Goal: Task Accomplishment & Management: Use online tool/utility

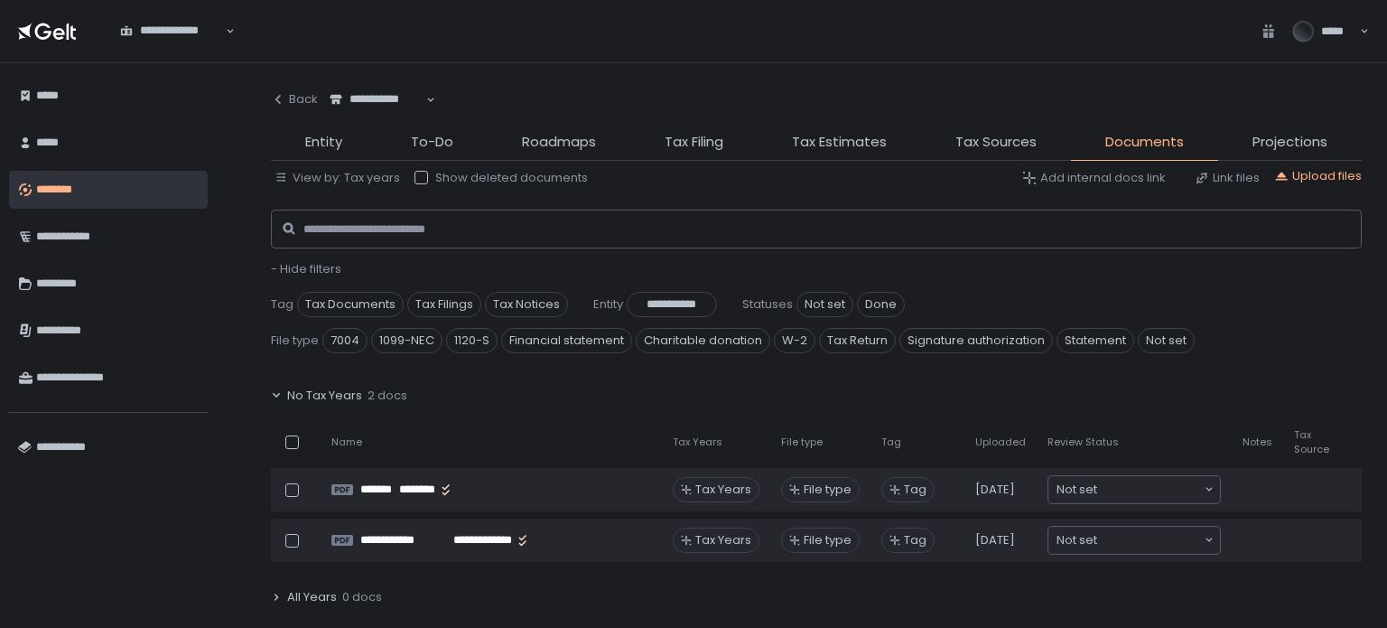
click at [295, 265] on span "- Hide filters" at bounding box center [306, 268] width 70 height 17
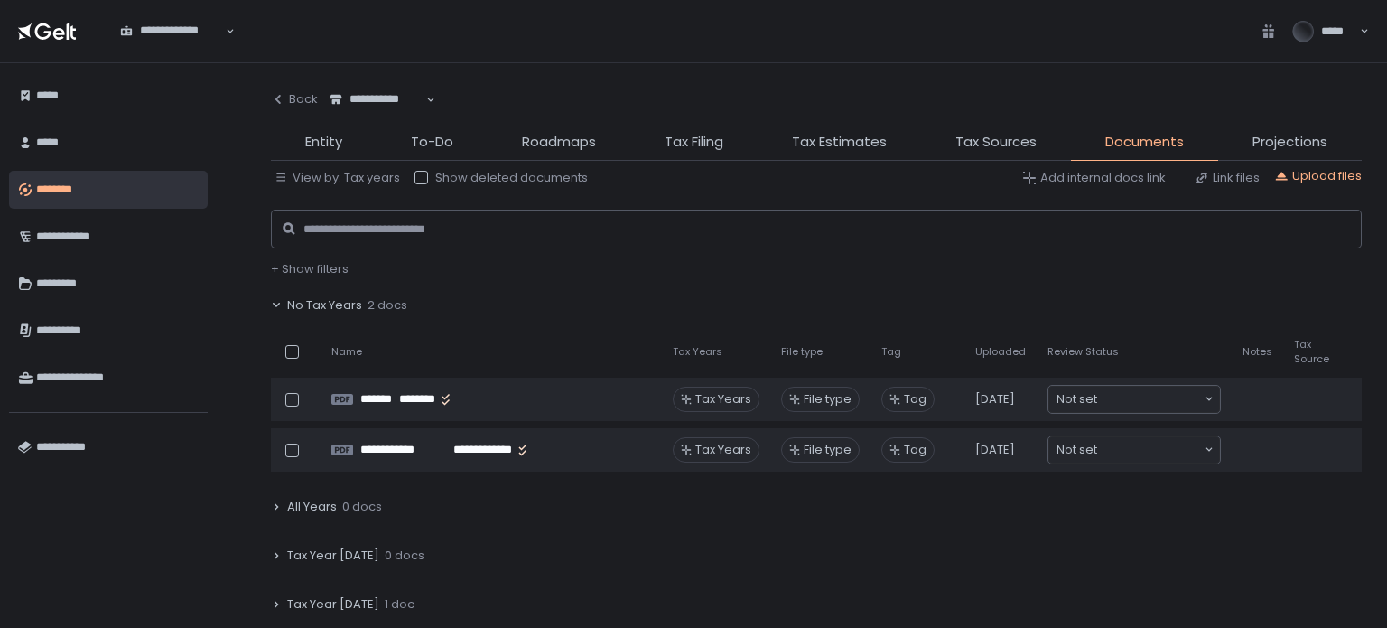
click at [311, 312] on span "No Tax Years" at bounding box center [324, 305] width 75 height 16
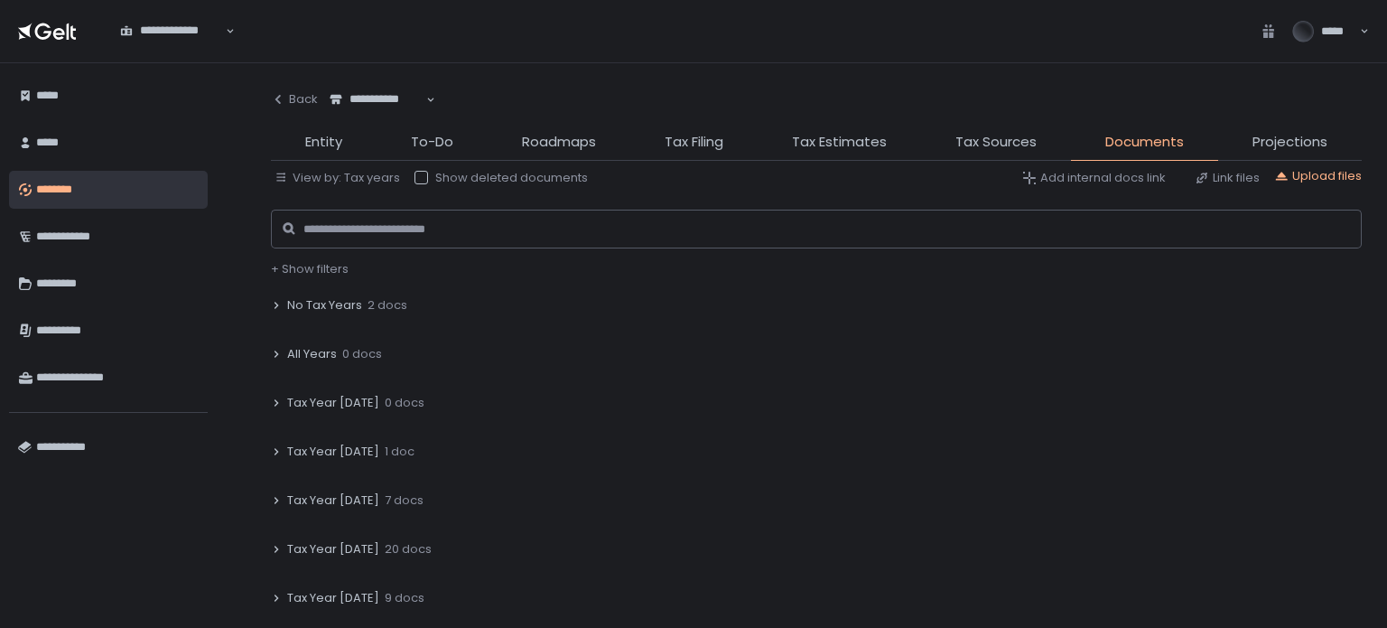
click at [332, 497] on span "Tax Year [DATE]" at bounding box center [333, 500] width 92 height 16
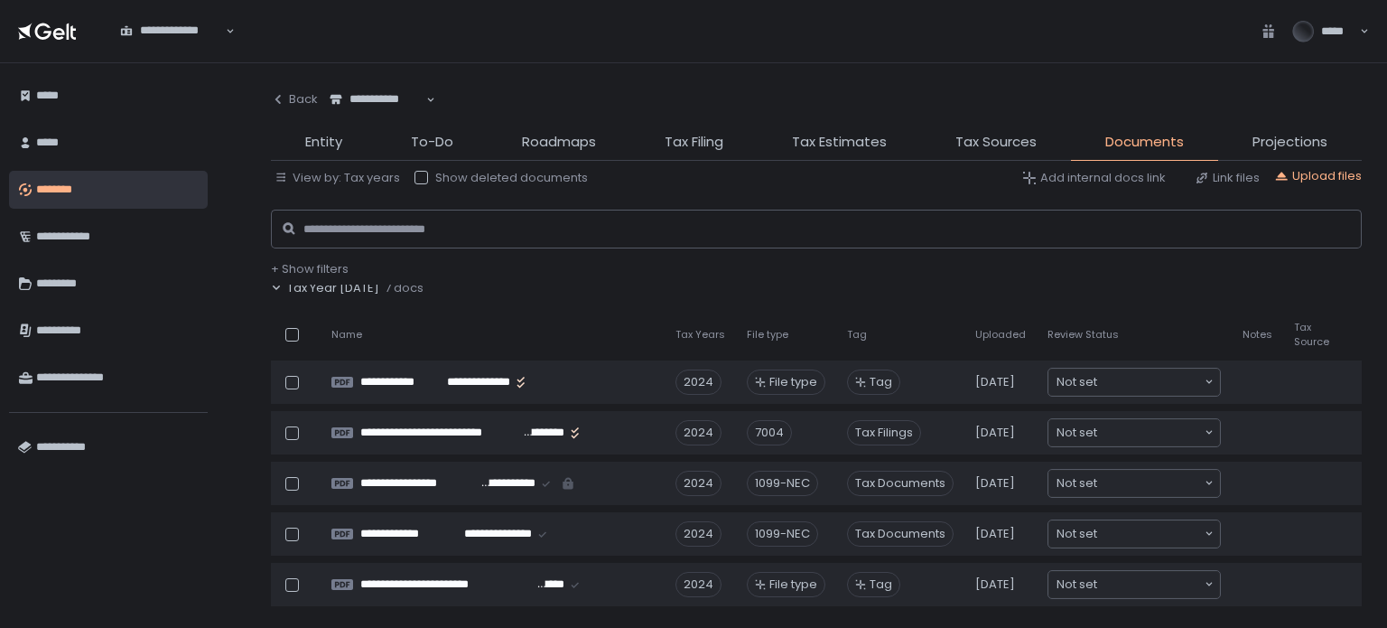
scroll to position [181, 0]
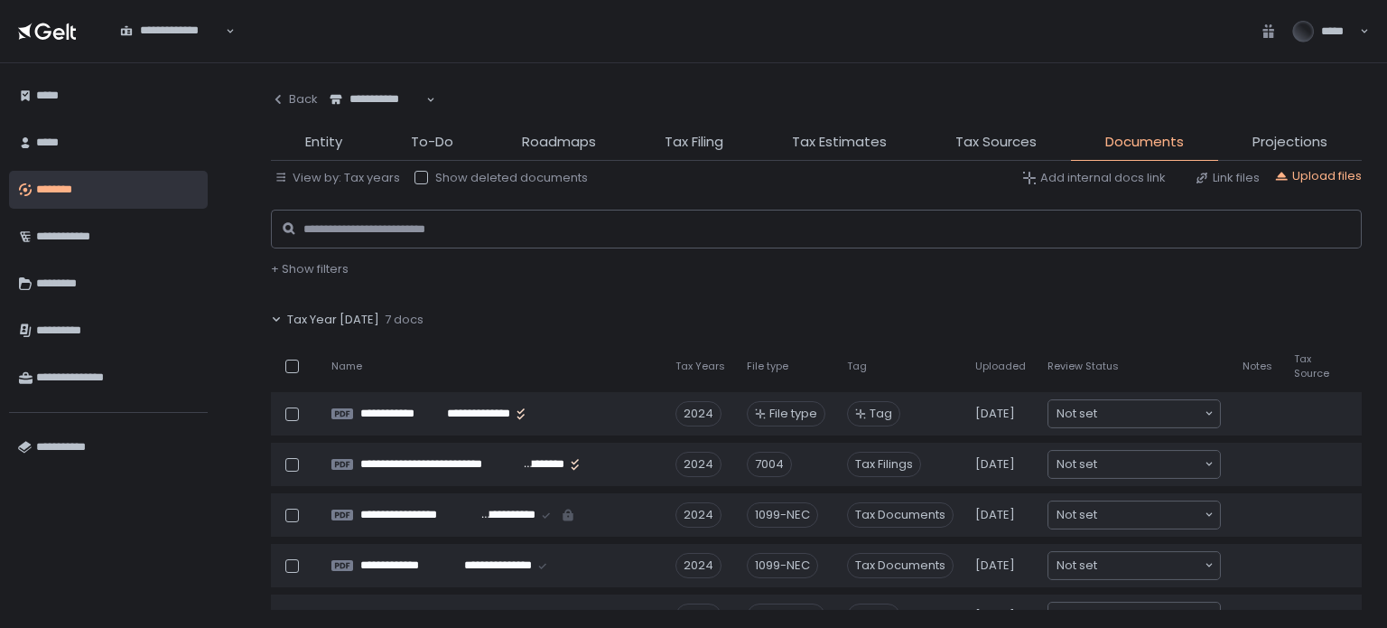
click at [333, 311] on span "Tax Year [DATE]" at bounding box center [333, 319] width 92 height 16
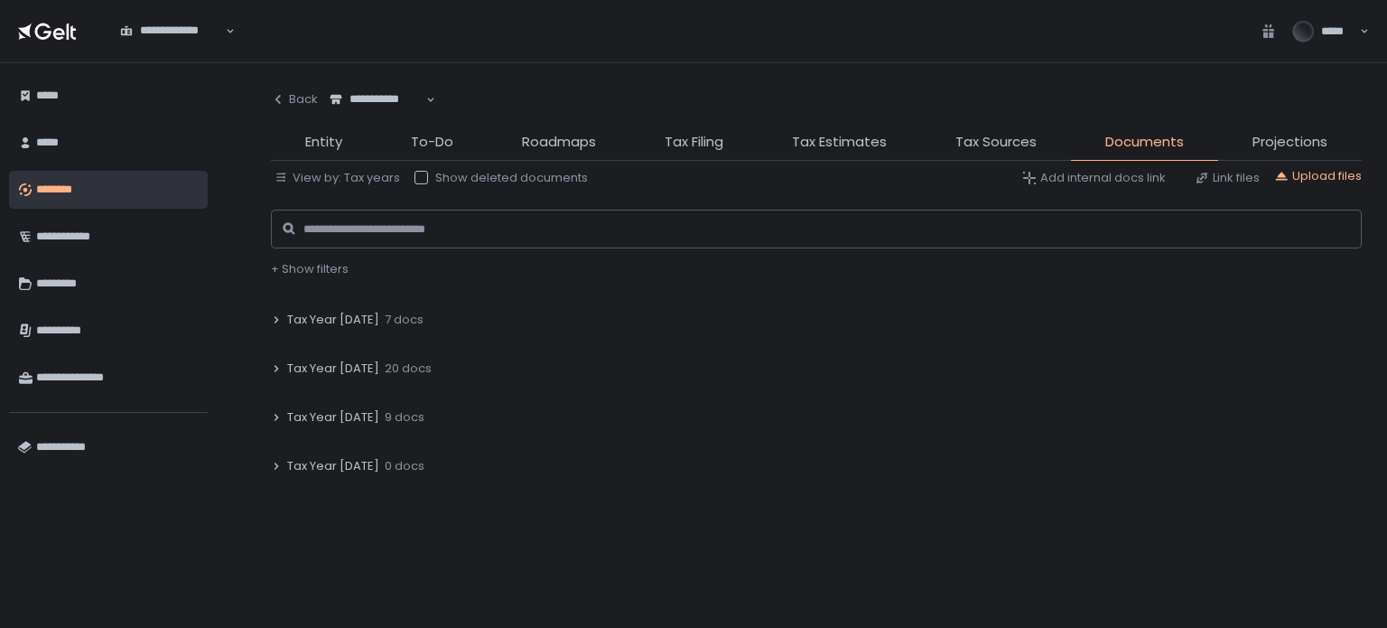
click at [349, 365] on span "Tax Year [DATE]" at bounding box center [333, 368] width 92 height 16
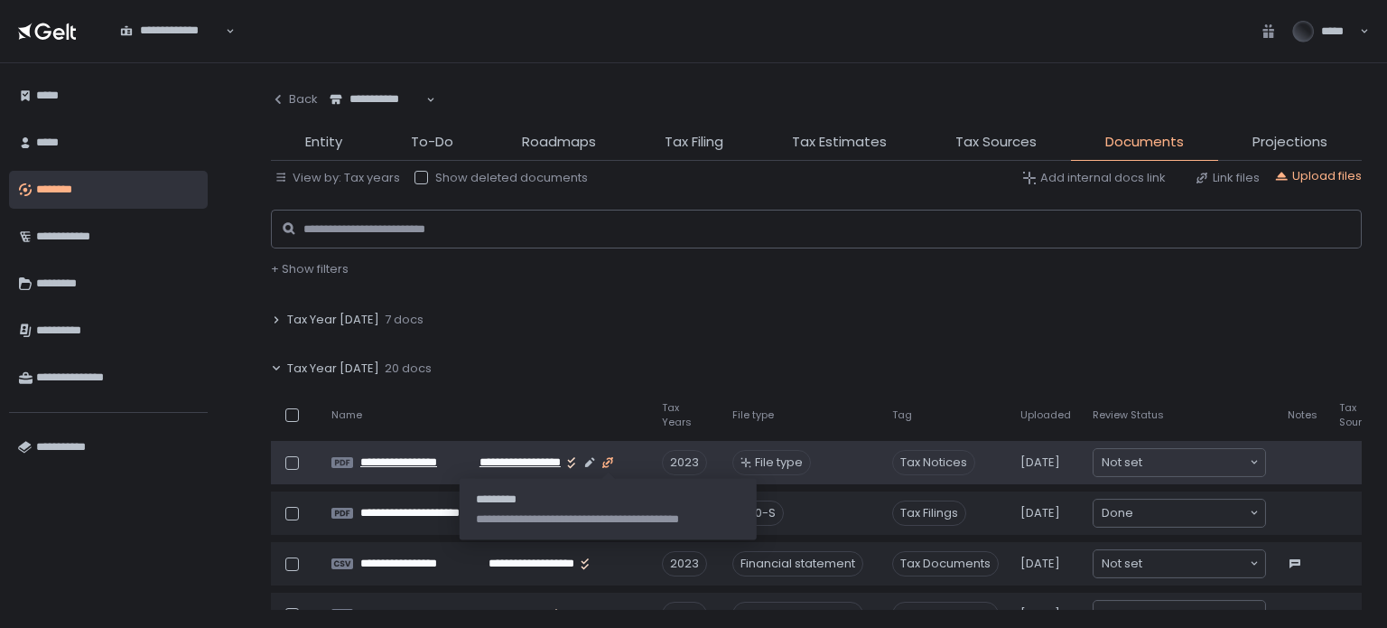
click at [609, 460] on icon "button" at bounding box center [607, 462] width 5 height 5
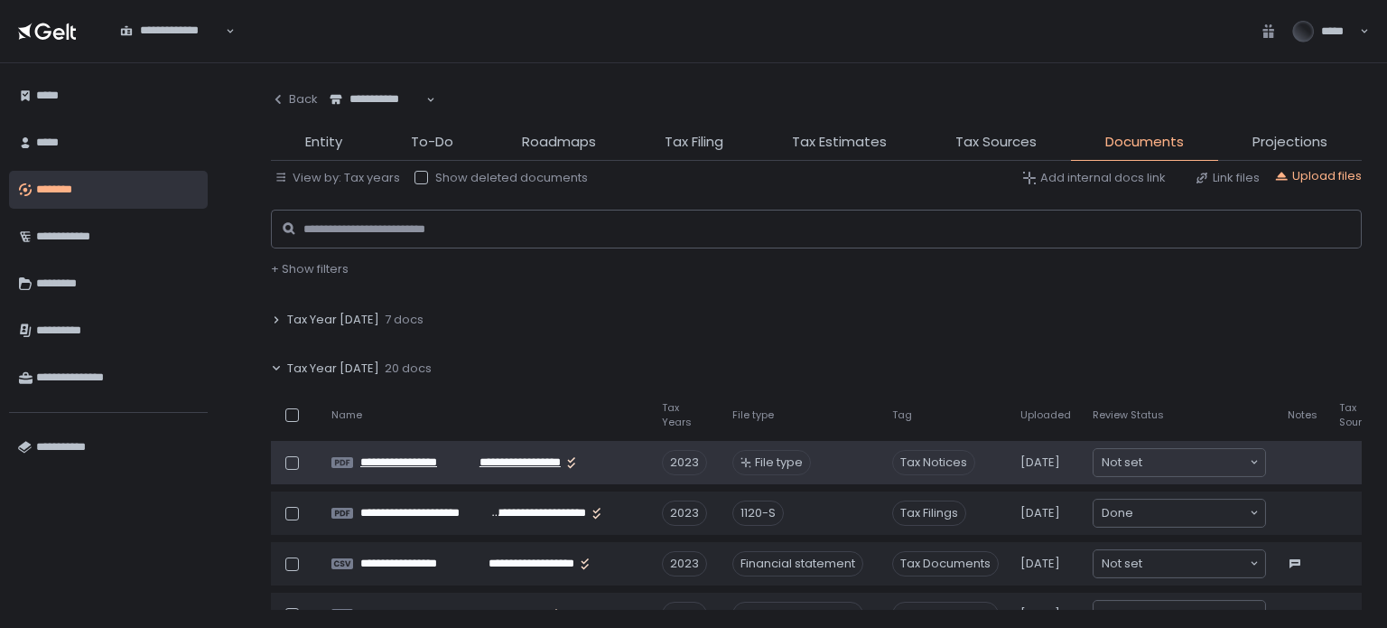
click at [358, 367] on span "Tax Year [DATE]" at bounding box center [333, 368] width 92 height 16
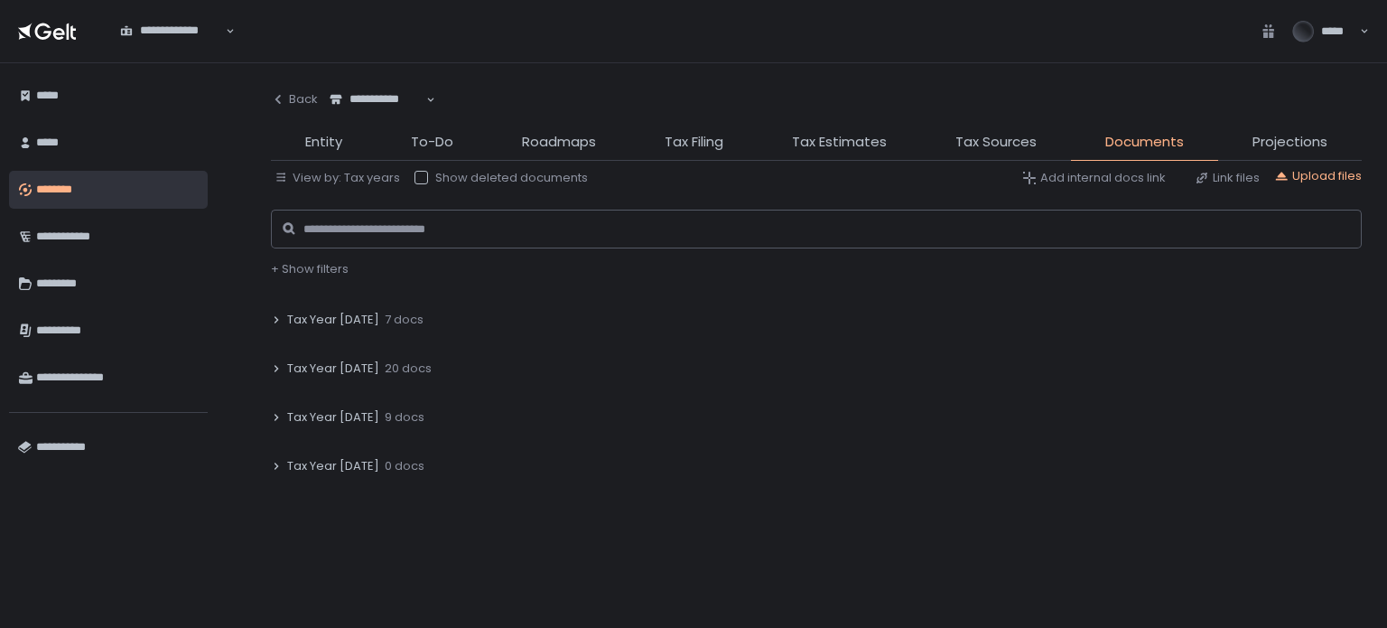
click at [329, 415] on span "Tax Year [DATE]" at bounding box center [333, 417] width 92 height 16
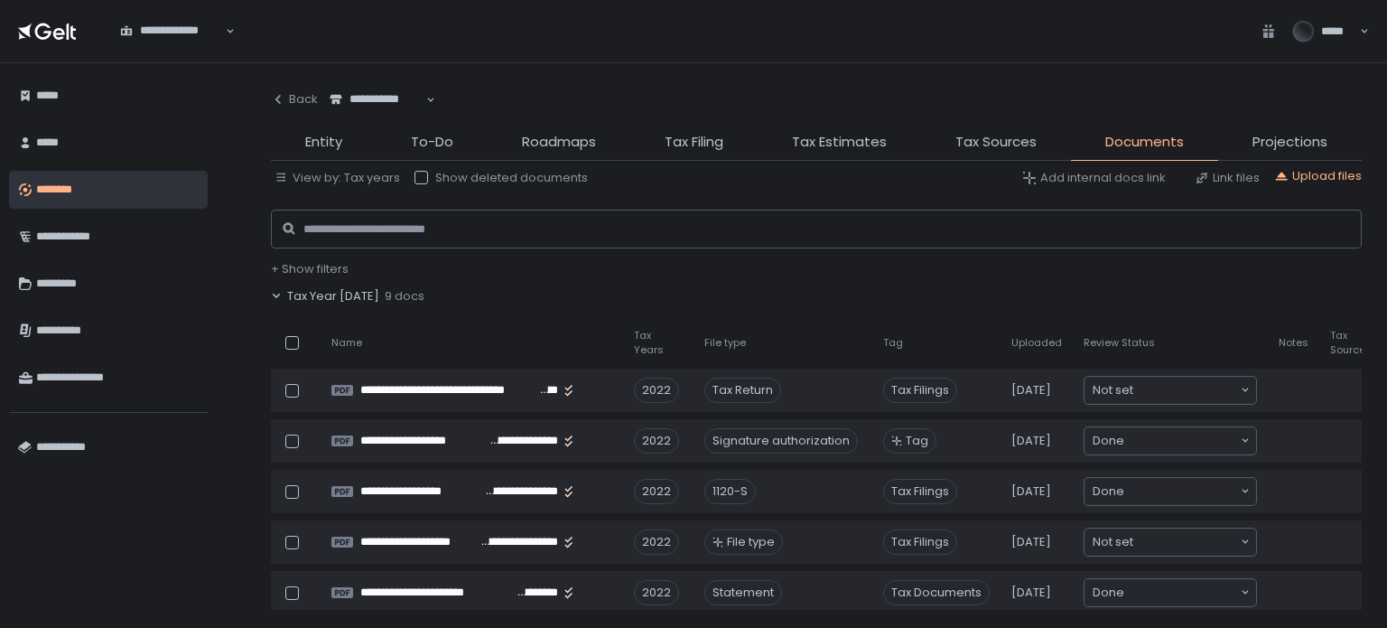
scroll to position [271, 0]
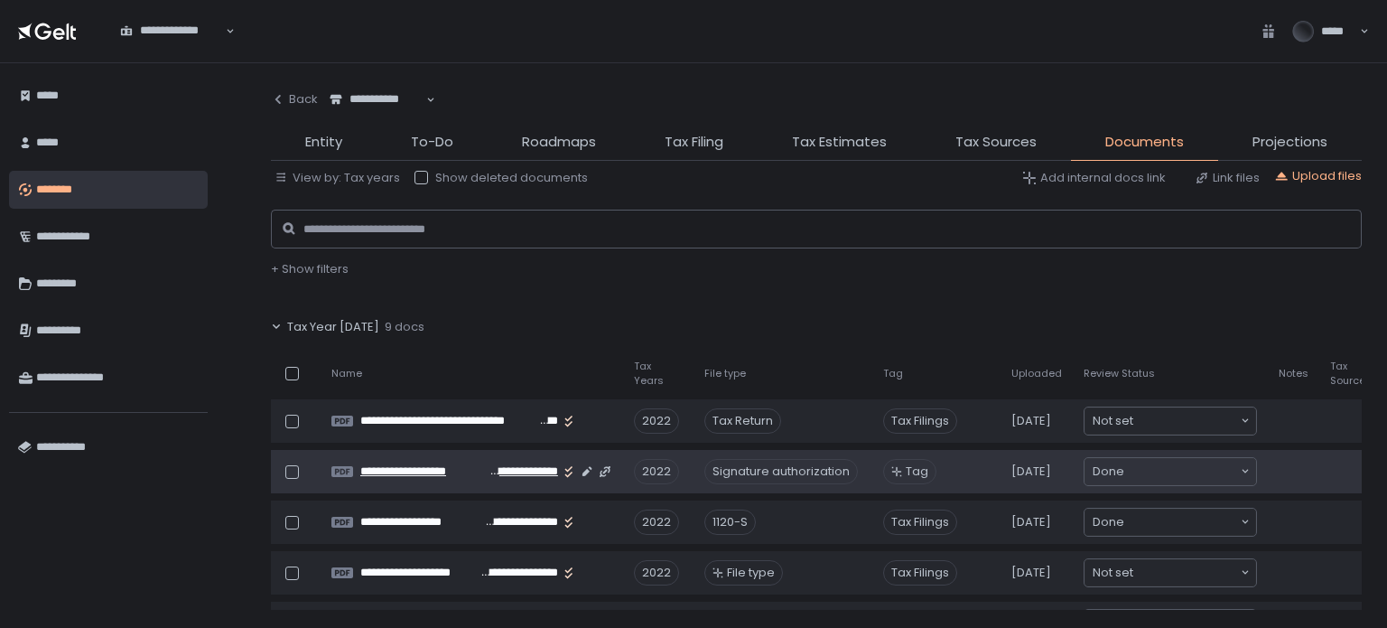
click at [470, 471] on span "**********" at bounding box center [424, 471] width 129 height 16
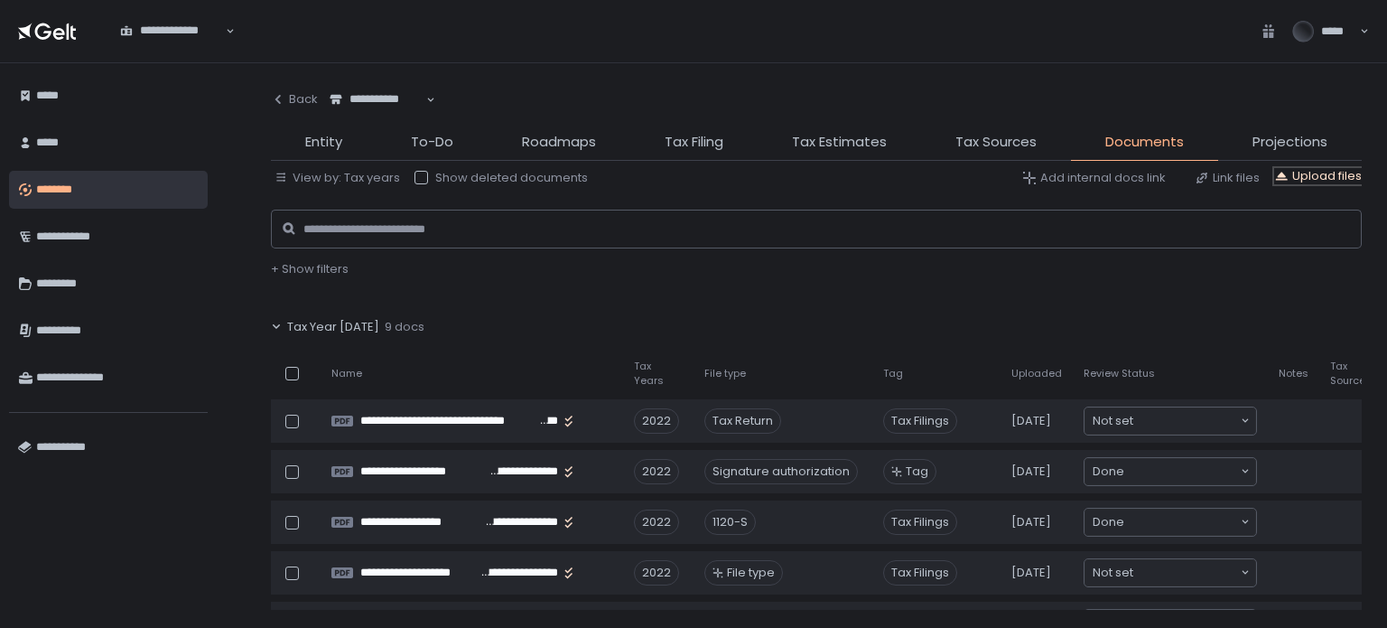
click at [1333, 170] on div "Upload files" at bounding box center [1318, 176] width 88 height 16
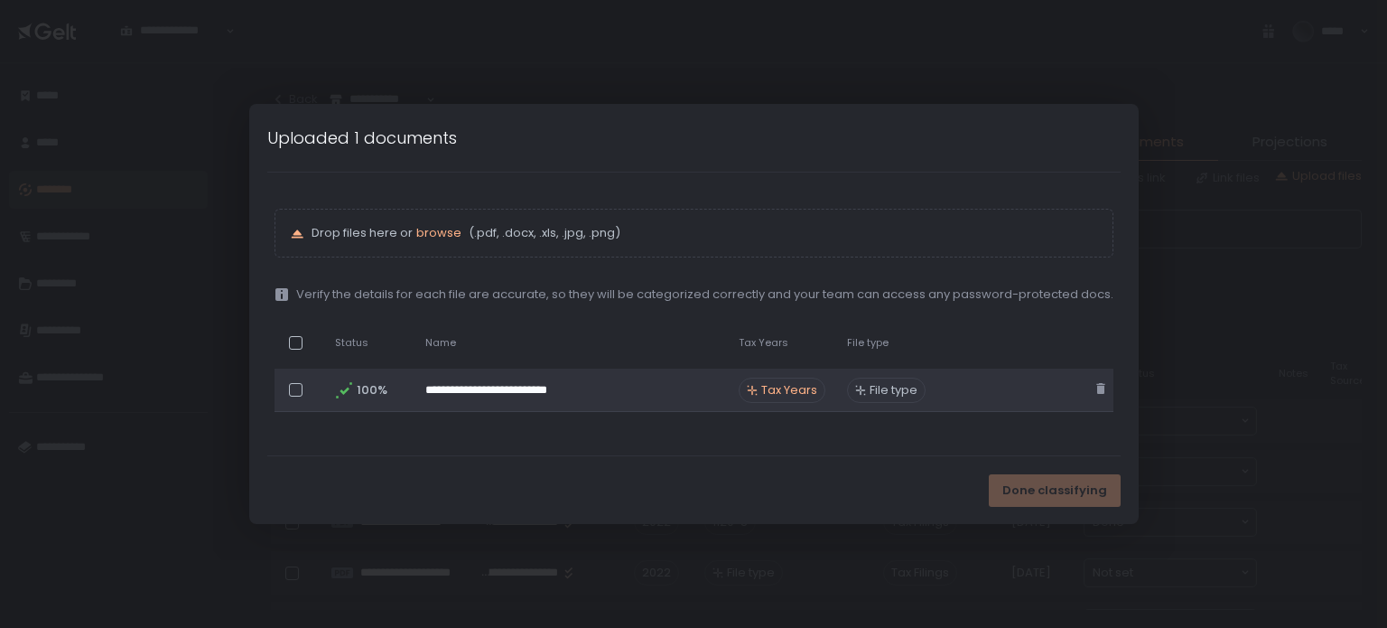
click at [749, 389] on icon at bounding box center [752, 390] width 10 height 10
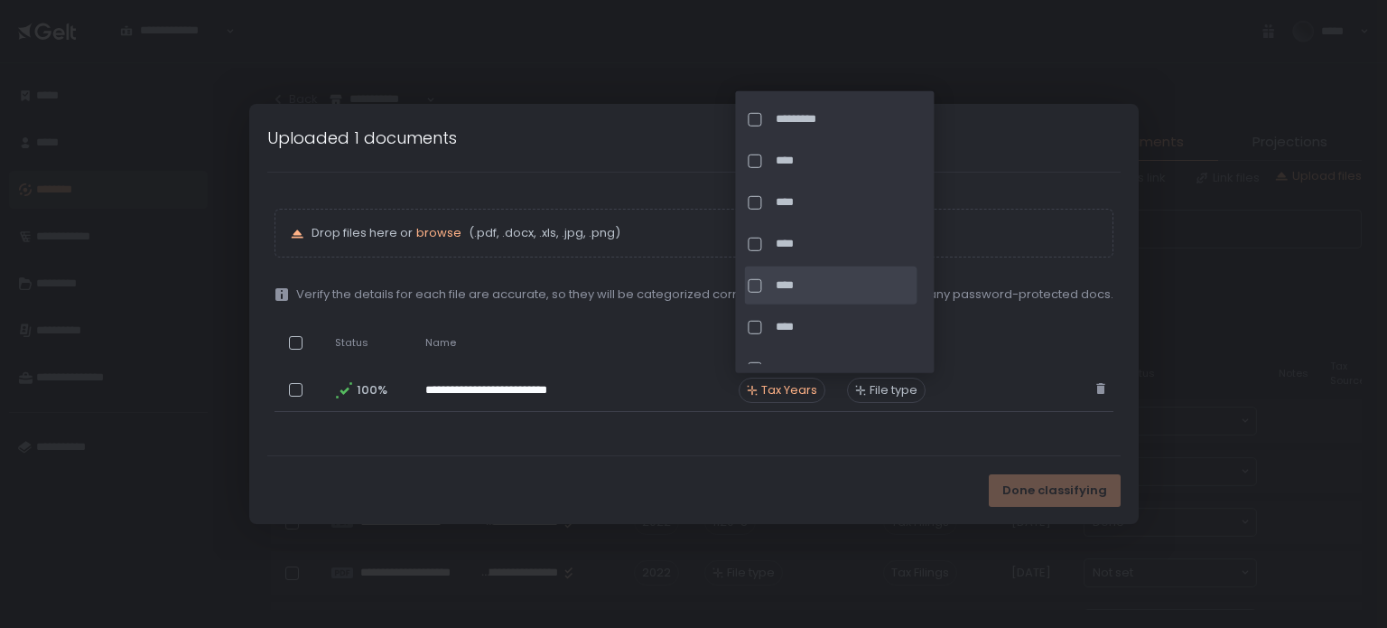
click at [757, 281] on div at bounding box center [755, 285] width 14 height 14
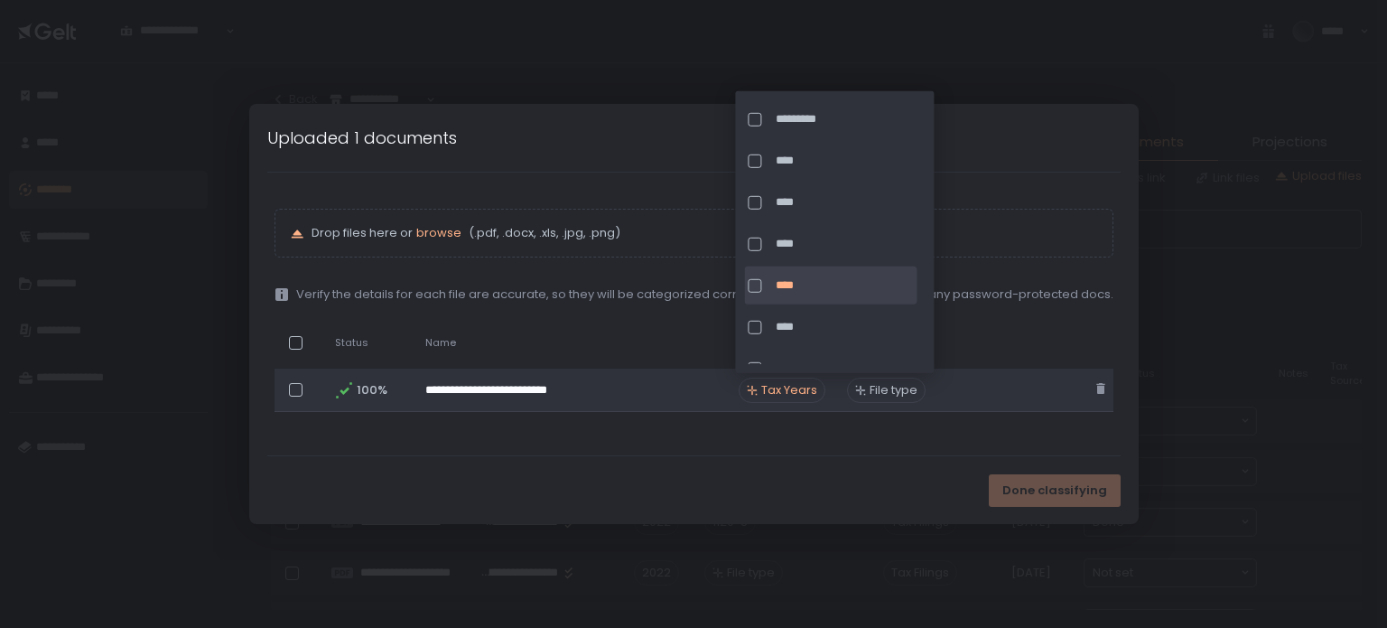
click at [875, 389] on span "File type" at bounding box center [893, 390] width 48 height 16
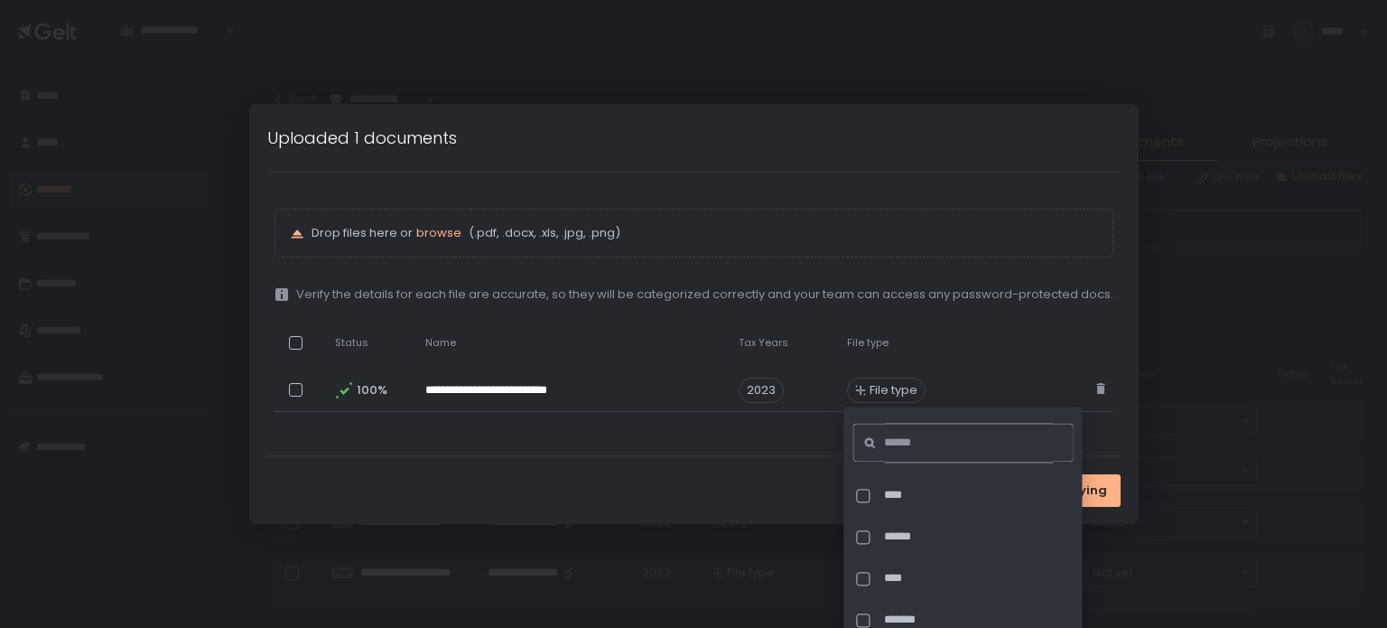
click at [893, 451] on input at bounding box center [968, 443] width 169 height 40
type input "*"
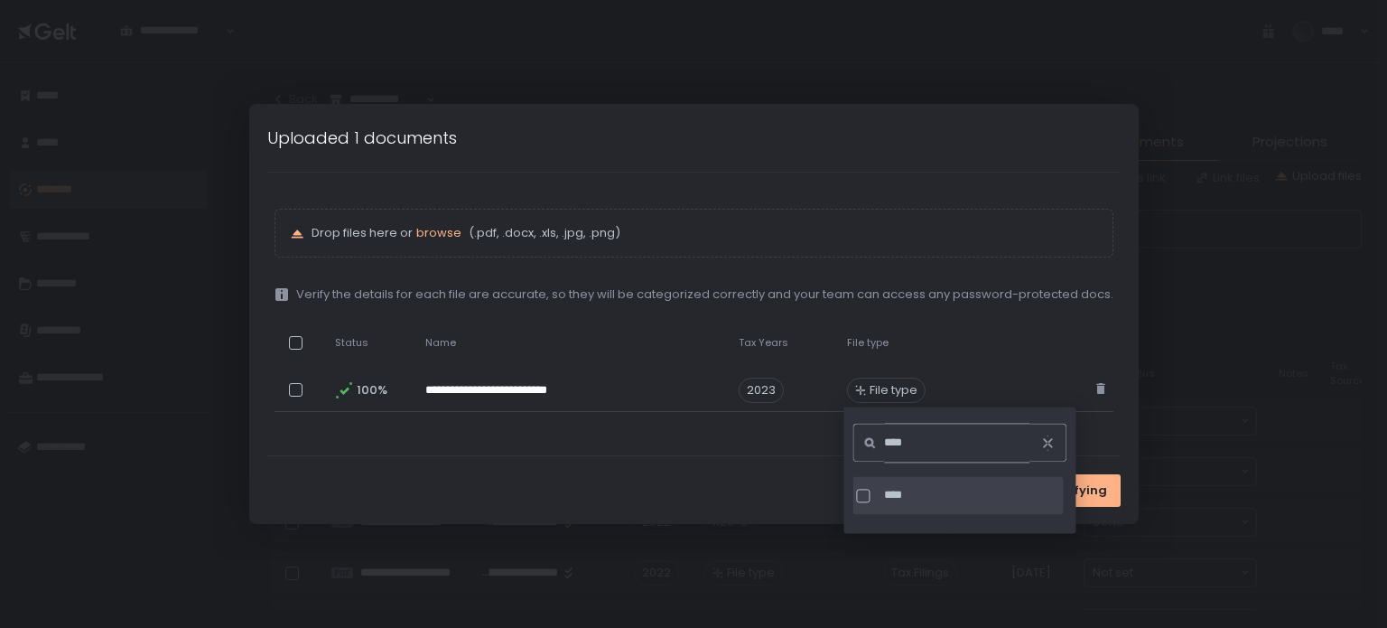
type input "****"
click at [864, 500] on div at bounding box center [863, 495] width 14 height 14
click at [740, 503] on div "Done classifying" at bounding box center [693, 490] width 889 height 68
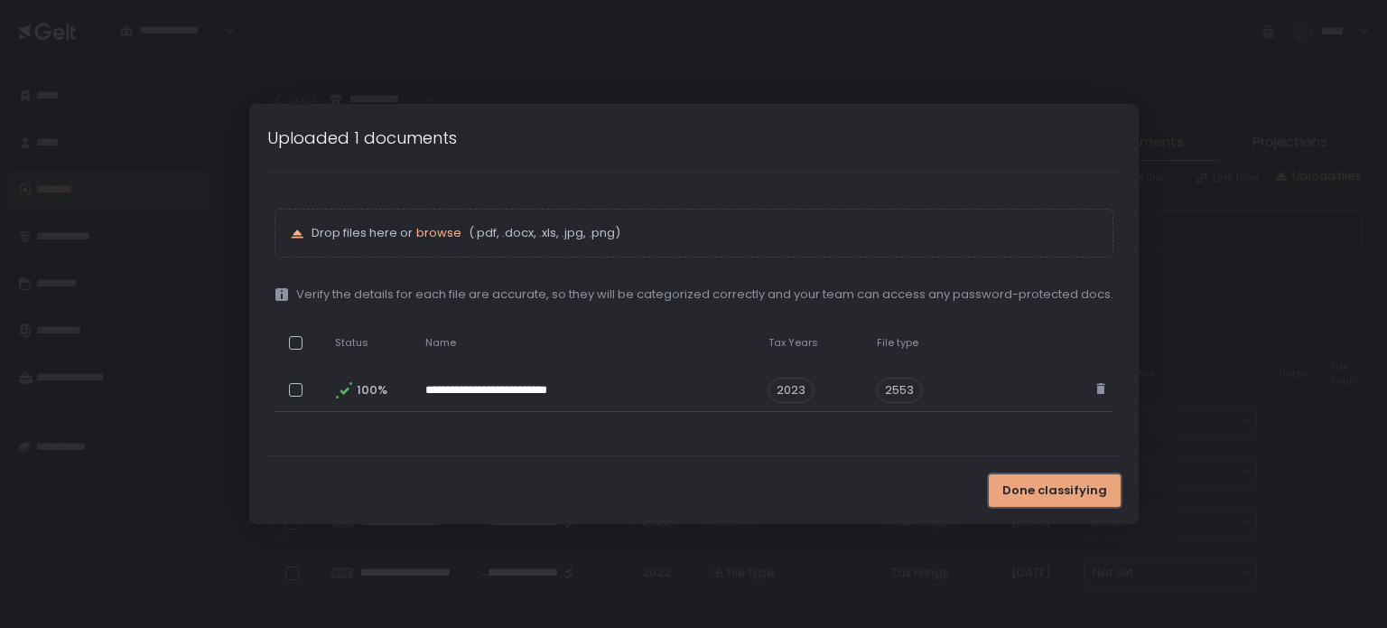
click at [1037, 487] on span "Done classifying" at bounding box center [1054, 490] width 105 height 16
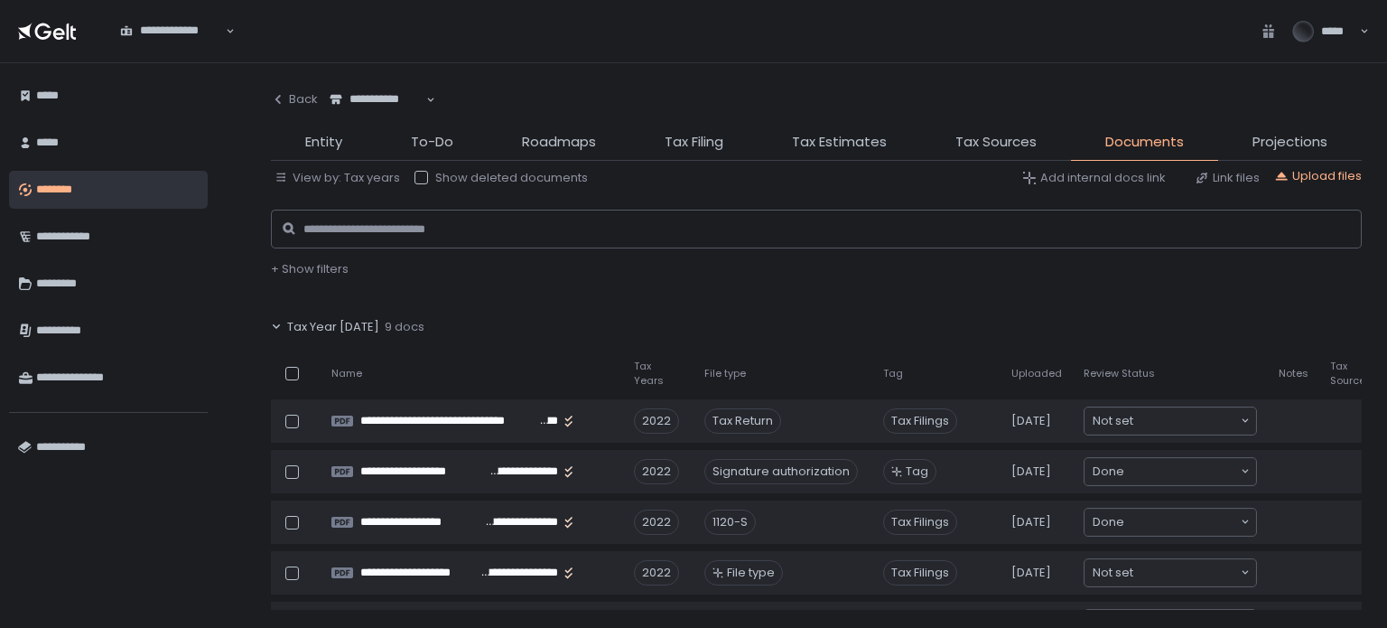
click at [313, 325] on span "Tax Year [DATE]" at bounding box center [333, 327] width 92 height 16
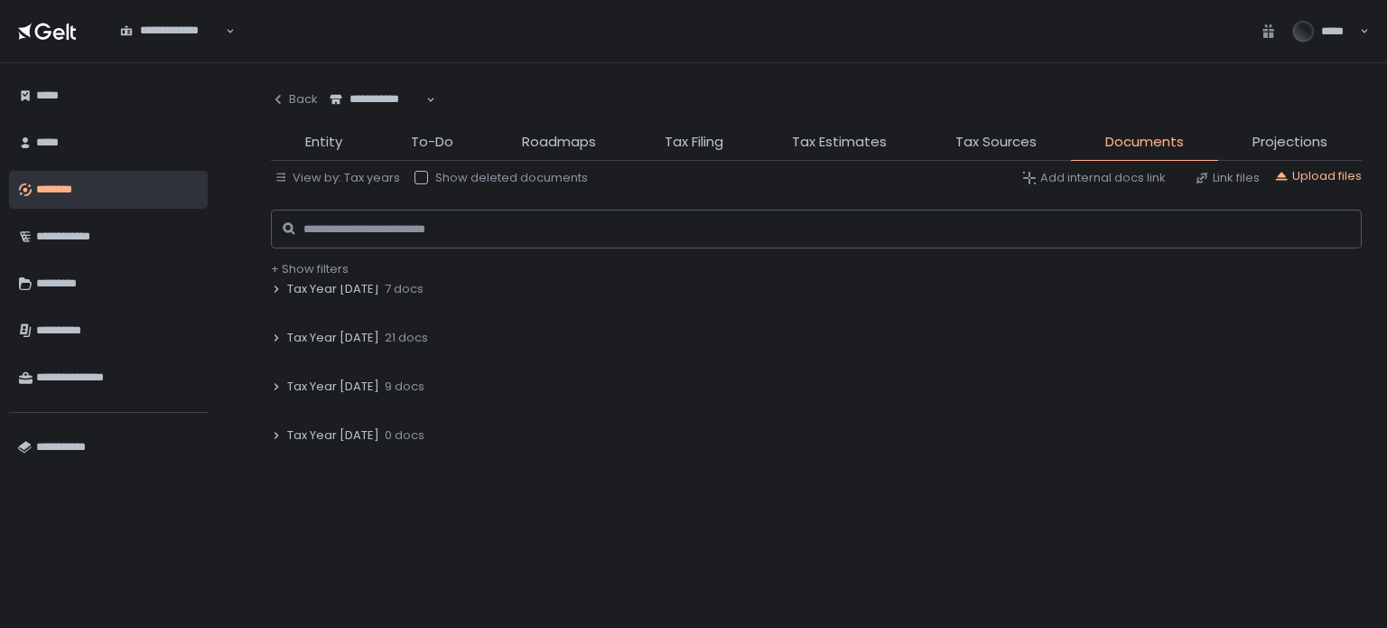
scroll to position [181, 0]
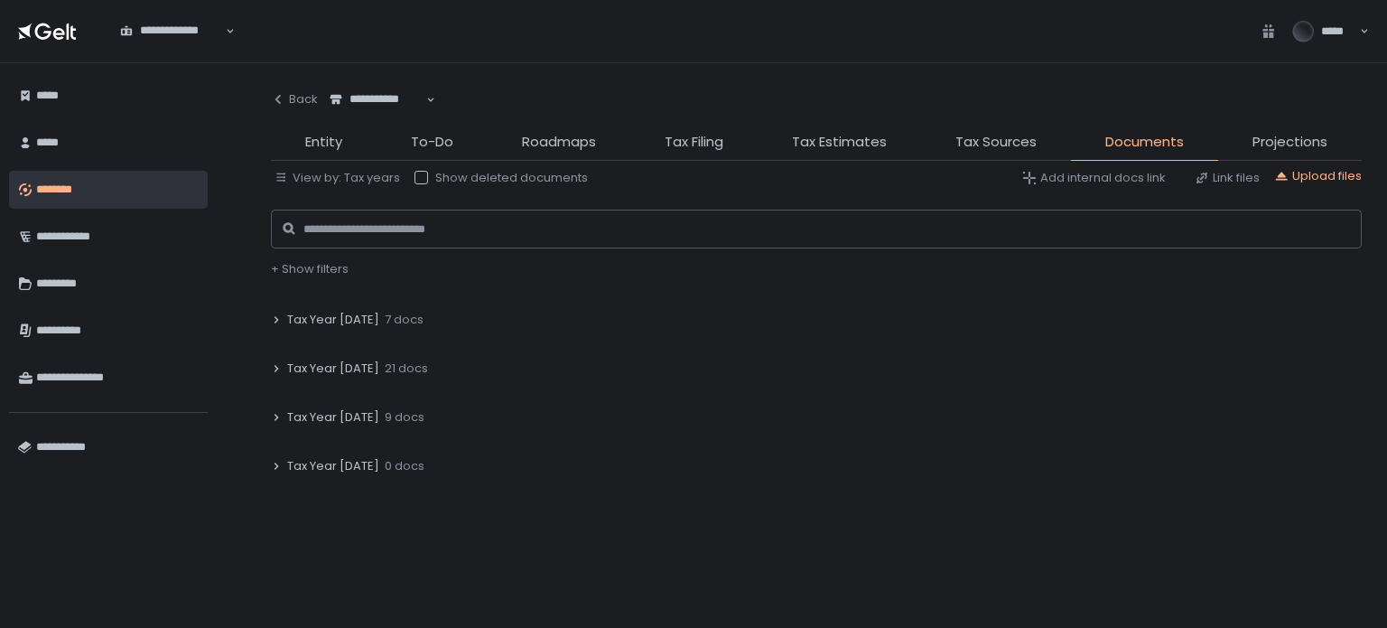
click at [336, 367] on span "Tax Year [DATE]" at bounding box center [333, 368] width 92 height 16
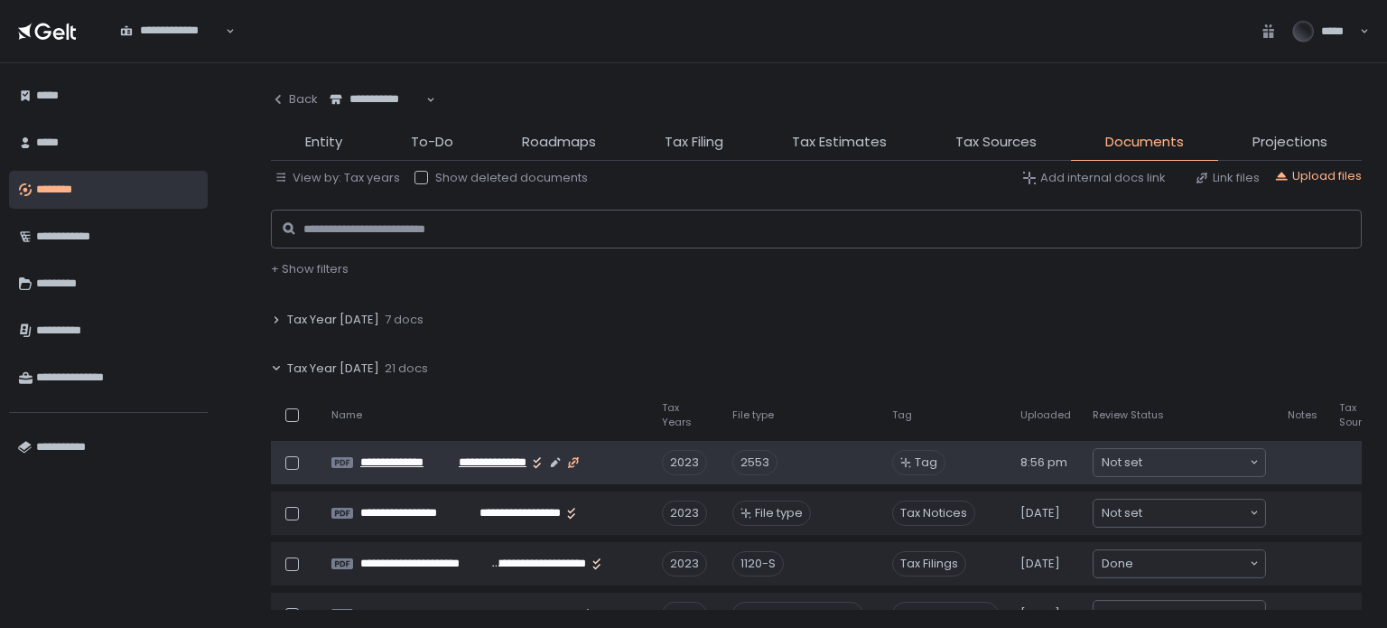
click at [572, 461] on icon "button" at bounding box center [573, 462] width 14 height 14
